Goal: Find specific page/section: Find specific page/section

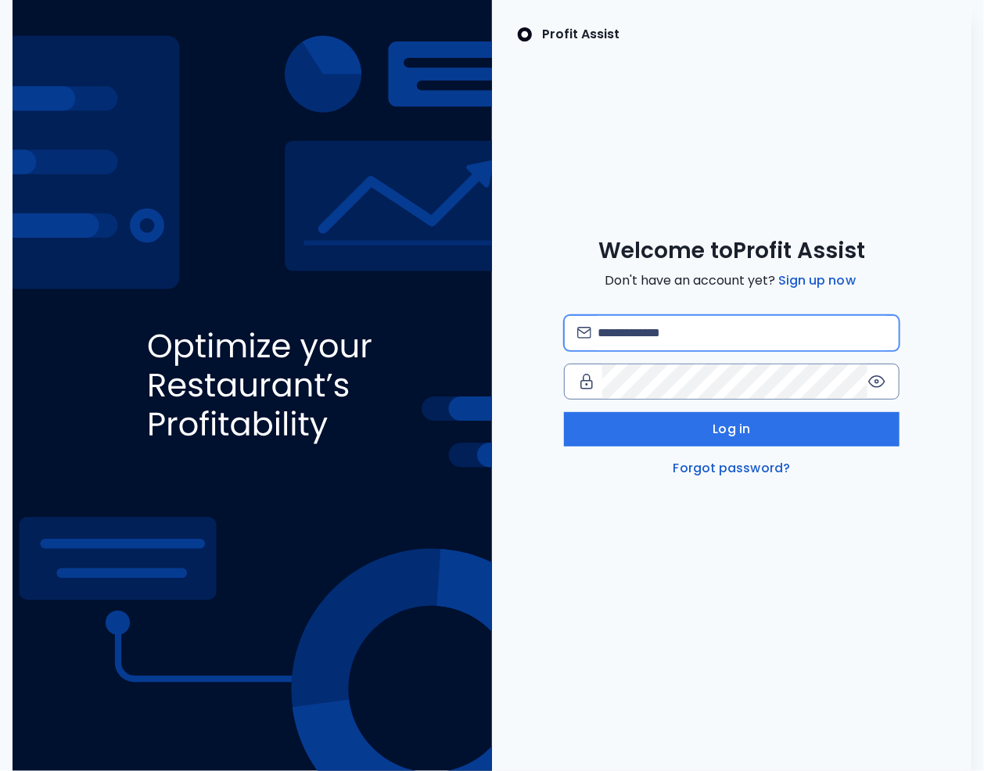
click at [778, 339] on input "email" at bounding box center [741, 333] width 289 height 34
type input "**********"
click at [879, 386] on icon at bounding box center [877, 381] width 16 height 11
click at [565, 364] on div at bounding box center [732, 382] width 336 height 36
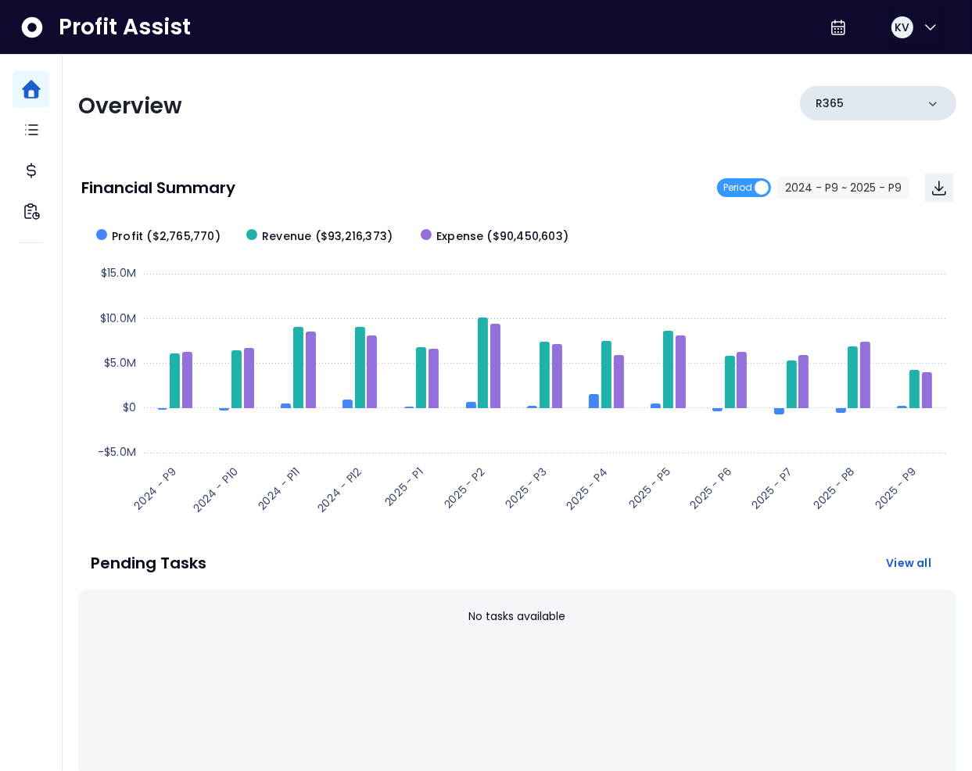
click at [916, 107] on div "R365" at bounding box center [878, 103] width 156 height 34
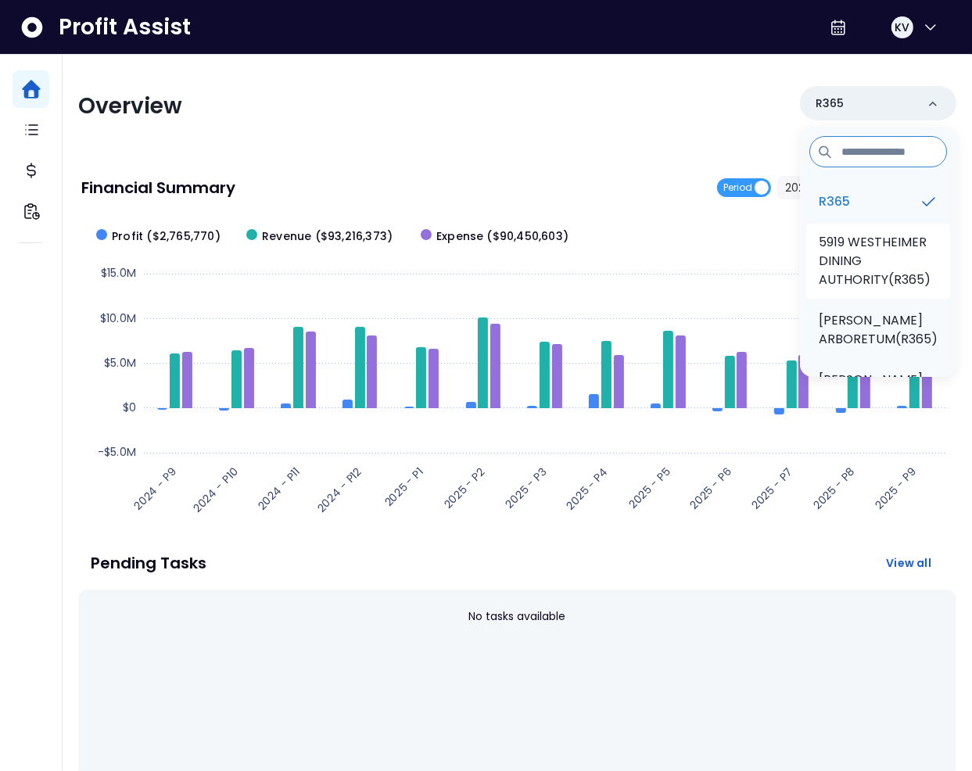
click at [902, 267] on p "5919 WESTHEIMER DINING AUTHORITY(R365)" at bounding box center [878, 261] width 119 height 56
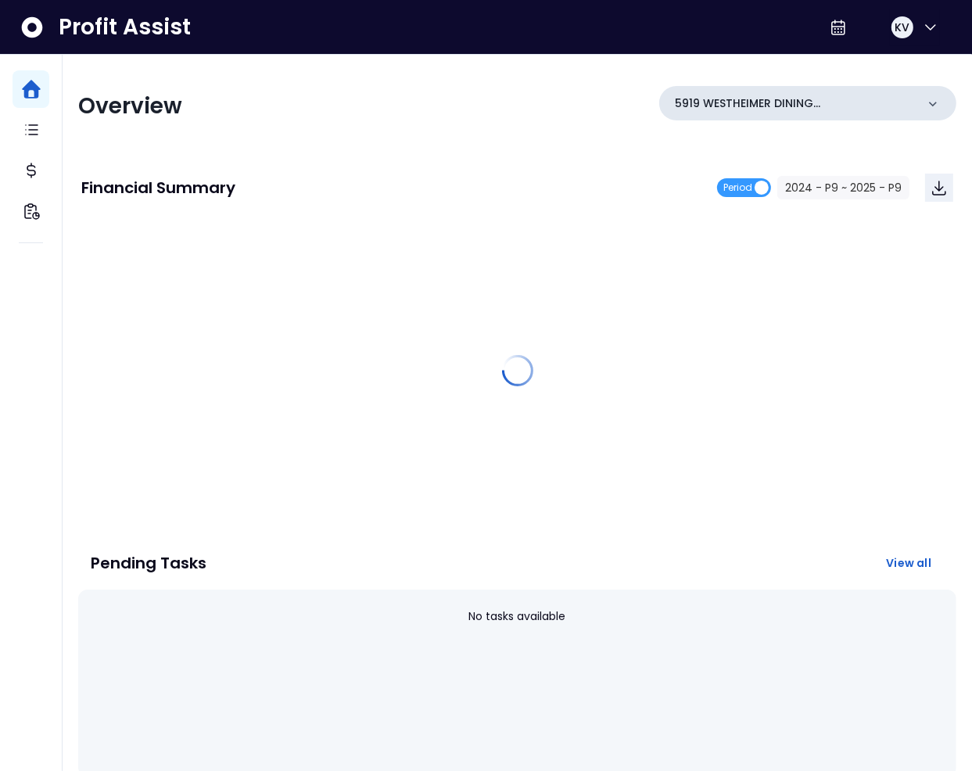
click at [922, 109] on div "5919 WESTHEIMER DINING AUTHORITY(R365)" at bounding box center [807, 103] width 297 height 34
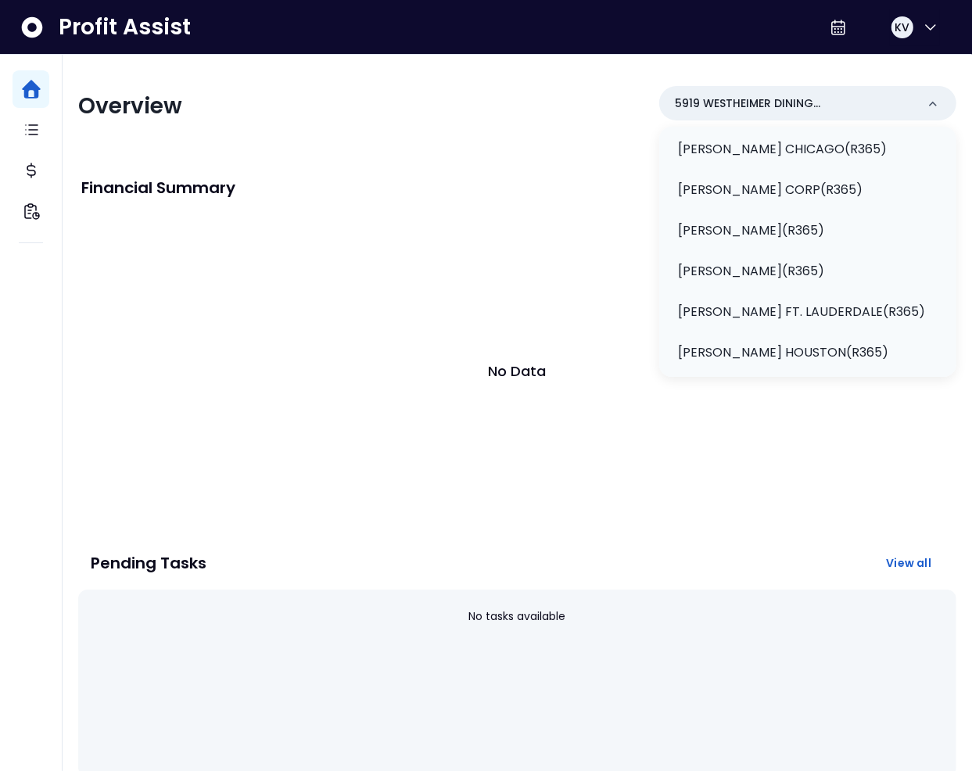
scroll to position [217, 0]
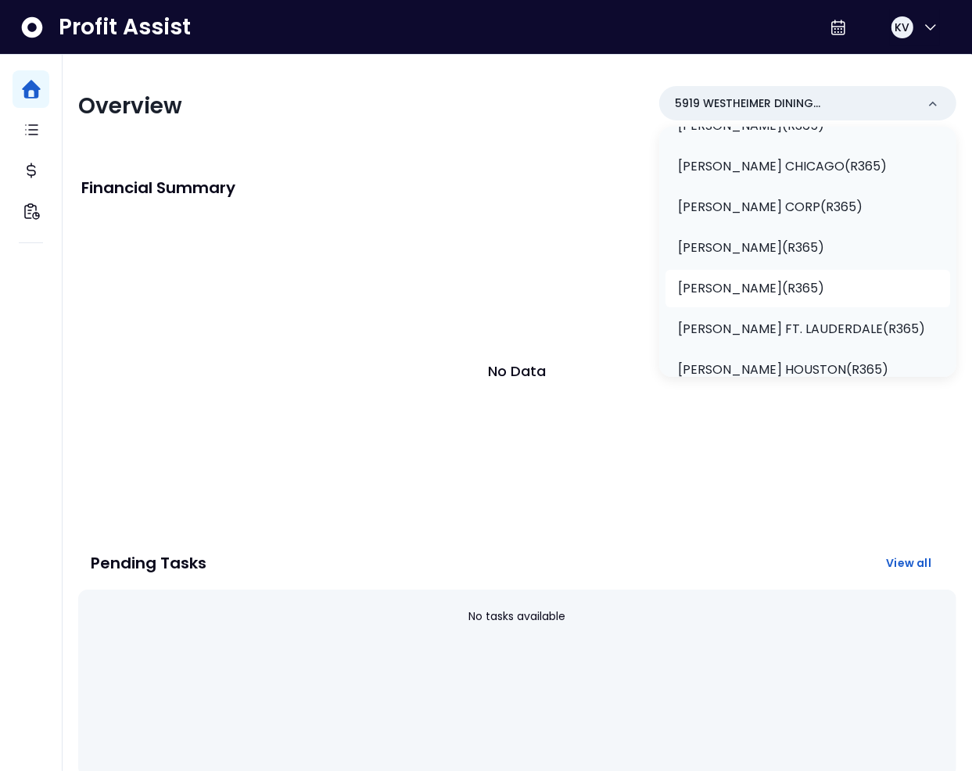
click at [774, 284] on p "[PERSON_NAME](R365)" at bounding box center [751, 288] width 146 height 19
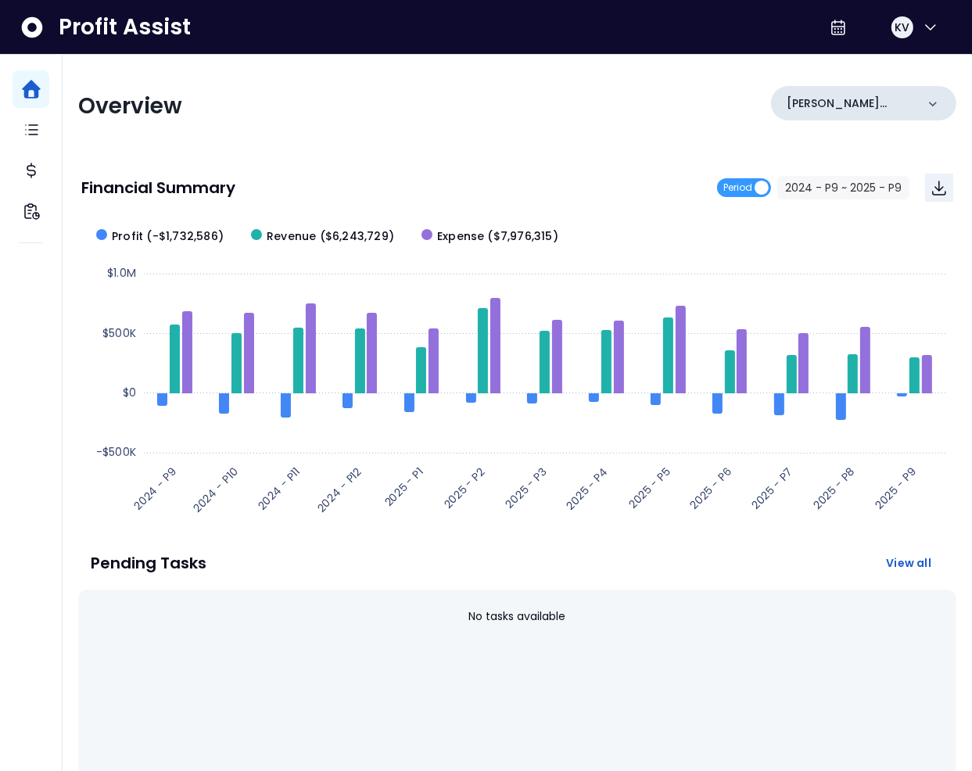
click at [866, 103] on p "[PERSON_NAME](R365)" at bounding box center [851, 103] width 129 height 16
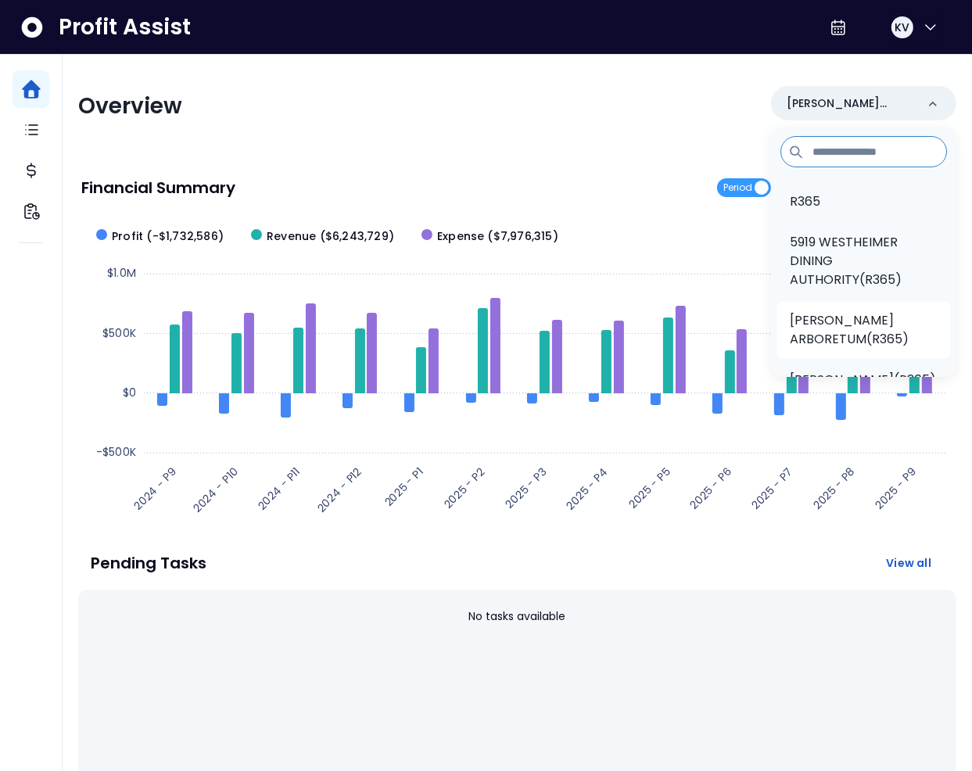
click at [877, 329] on p "[PERSON_NAME] ARBORETUM(R365)" at bounding box center [864, 330] width 148 height 38
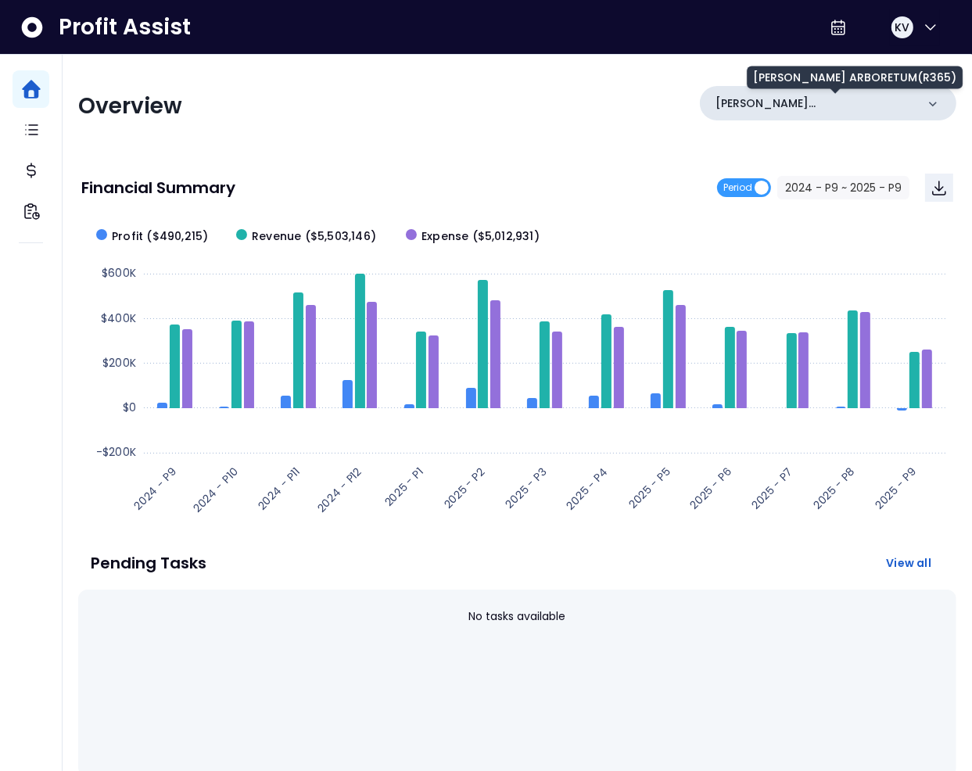
click at [856, 99] on p "[PERSON_NAME] ARBORETUM(R365)" at bounding box center [816, 103] width 200 height 16
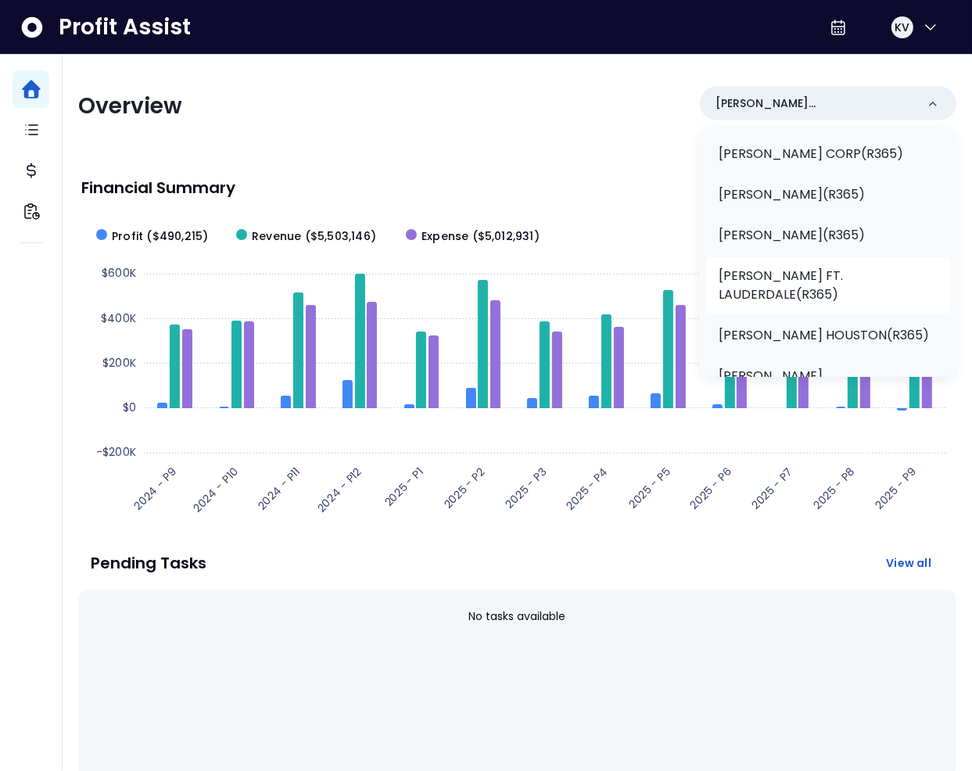
scroll to position [313, 0]
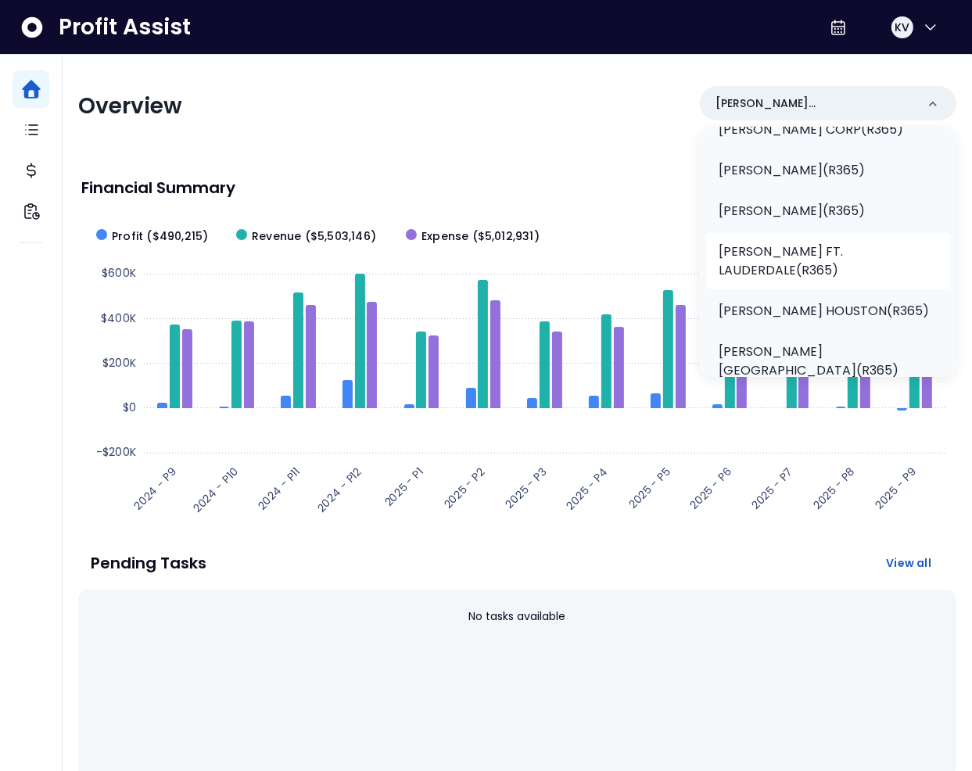
click at [834, 269] on p "[PERSON_NAME] FT. LAUDERDALE(R365)" at bounding box center [828, 261] width 219 height 38
